Goal: Task Accomplishment & Management: Complete application form

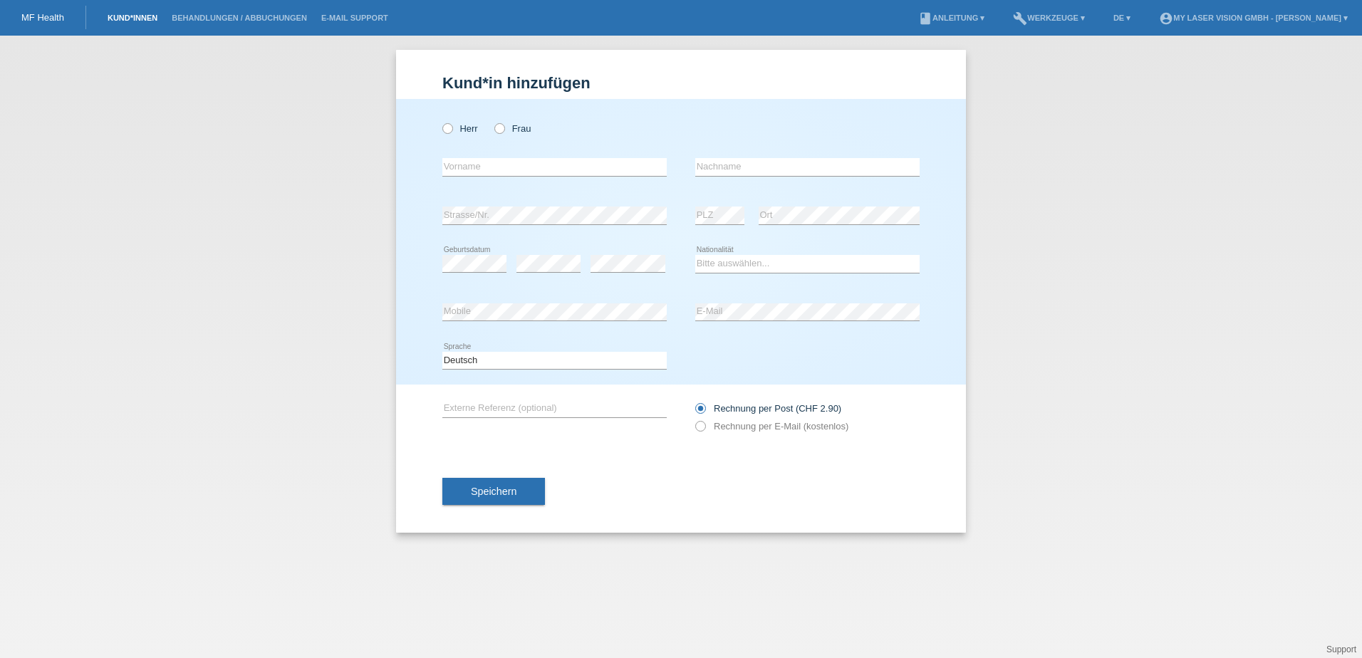
click at [126, 15] on link "Kund*innen" at bounding box center [132, 18] width 64 height 9
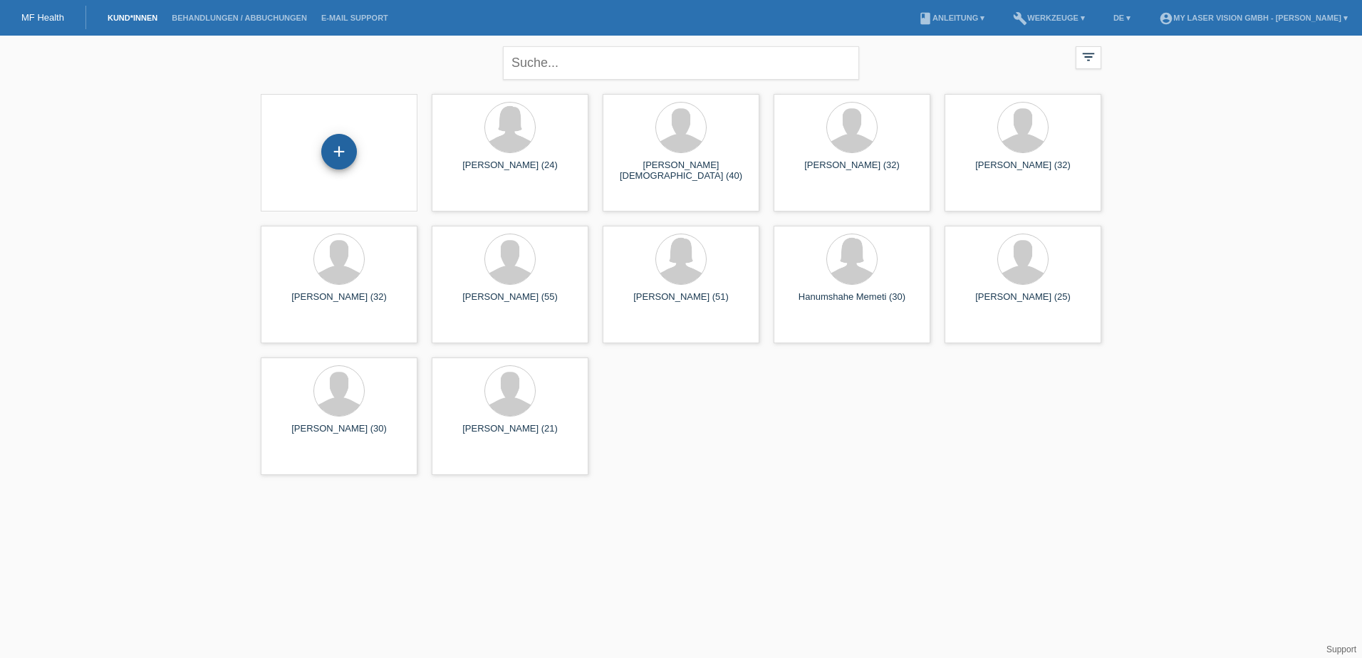
click at [331, 157] on div "+" at bounding box center [339, 152] width 36 height 36
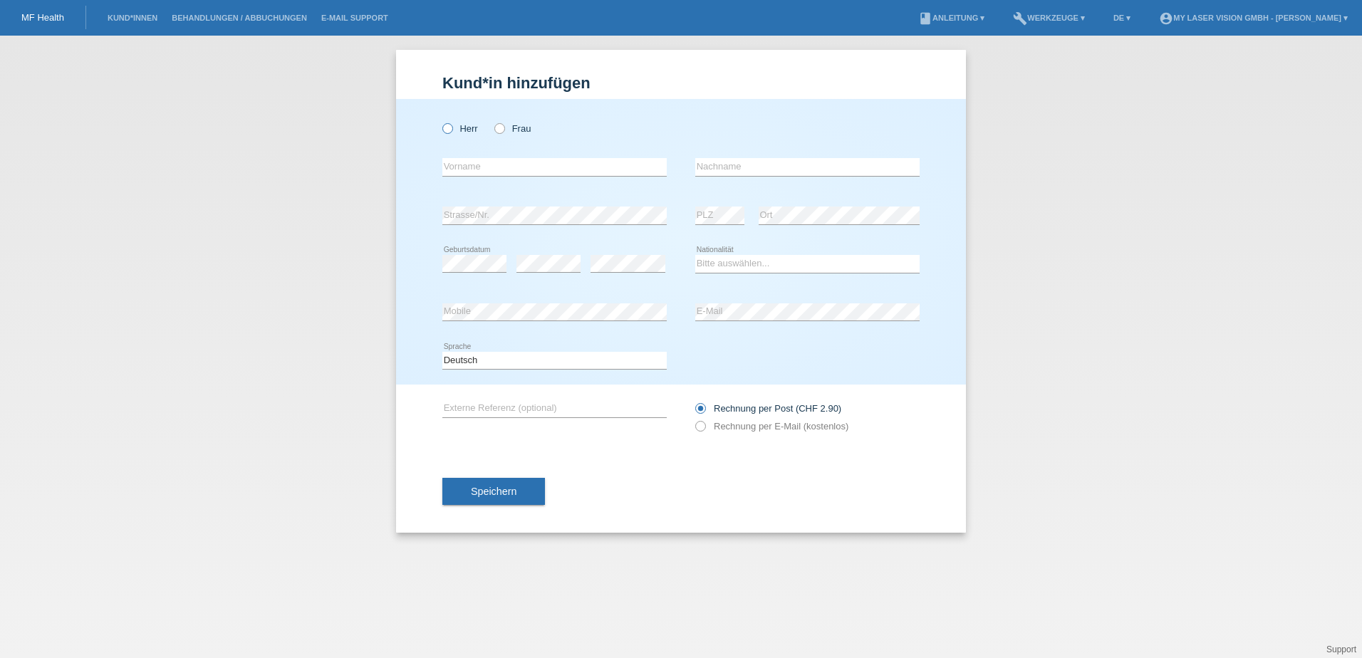
click at [440, 121] on icon at bounding box center [440, 121] width 0 height 0
click at [447, 133] on input "Herr" at bounding box center [446, 127] width 9 height 9
radio input "true"
click at [465, 165] on input "text" at bounding box center [554, 167] width 224 height 18
type input "M"
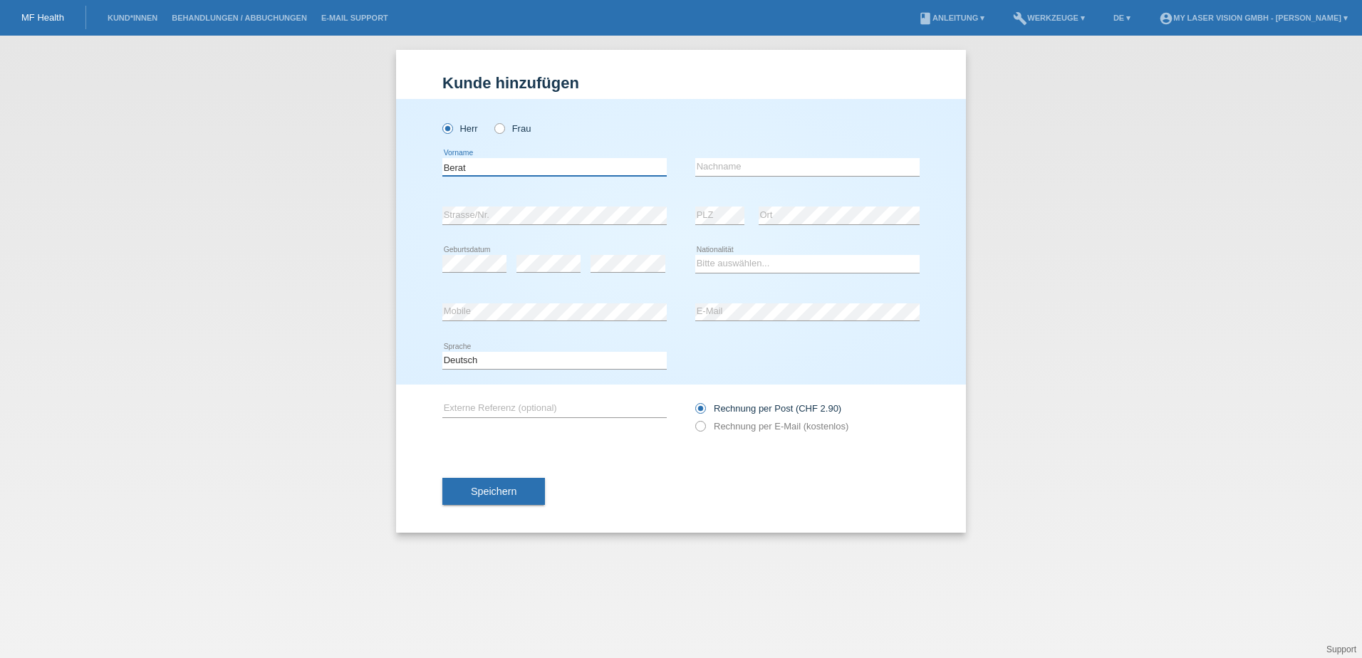
type input "Berat"
type input "Miftari"
click at [721, 260] on select "Bitte auswählen... [GEOGRAPHIC_DATA] [GEOGRAPHIC_DATA] [GEOGRAPHIC_DATA] [GEOGR…" at bounding box center [807, 263] width 224 height 17
click at [735, 261] on select "Bitte auswählen... [GEOGRAPHIC_DATA] [GEOGRAPHIC_DATA] [GEOGRAPHIC_DATA] [GEOGR…" at bounding box center [807, 263] width 224 height 17
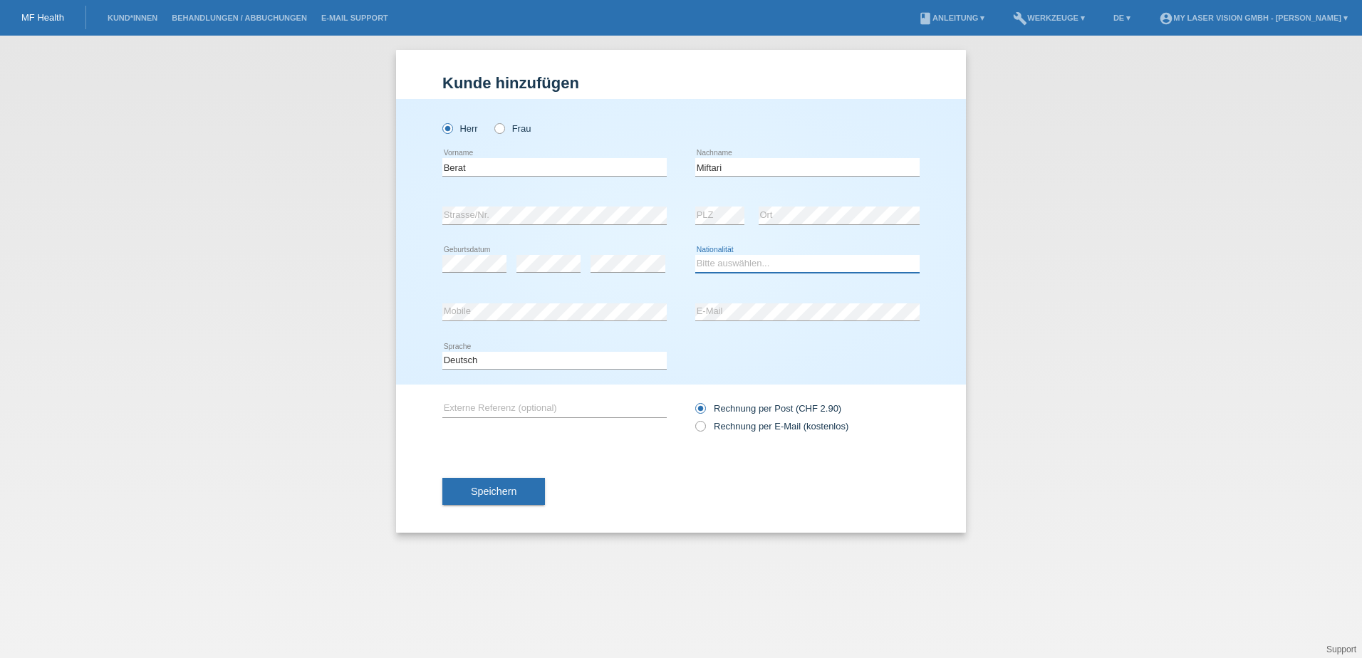
click at [735, 262] on select "Bitte auswählen... [GEOGRAPHIC_DATA] [GEOGRAPHIC_DATA] [GEOGRAPHIC_DATA] [GEOGR…" at bounding box center [807, 263] width 224 height 17
click at [747, 256] on select "Bitte auswählen... [GEOGRAPHIC_DATA] [GEOGRAPHIC_DATA] [GEOGRAPHIC_DATA] [GEOGR…" at bounding box center [807, 263] width 224 height 17
